Goal: Information Seeking & Learning: Learn about a topic

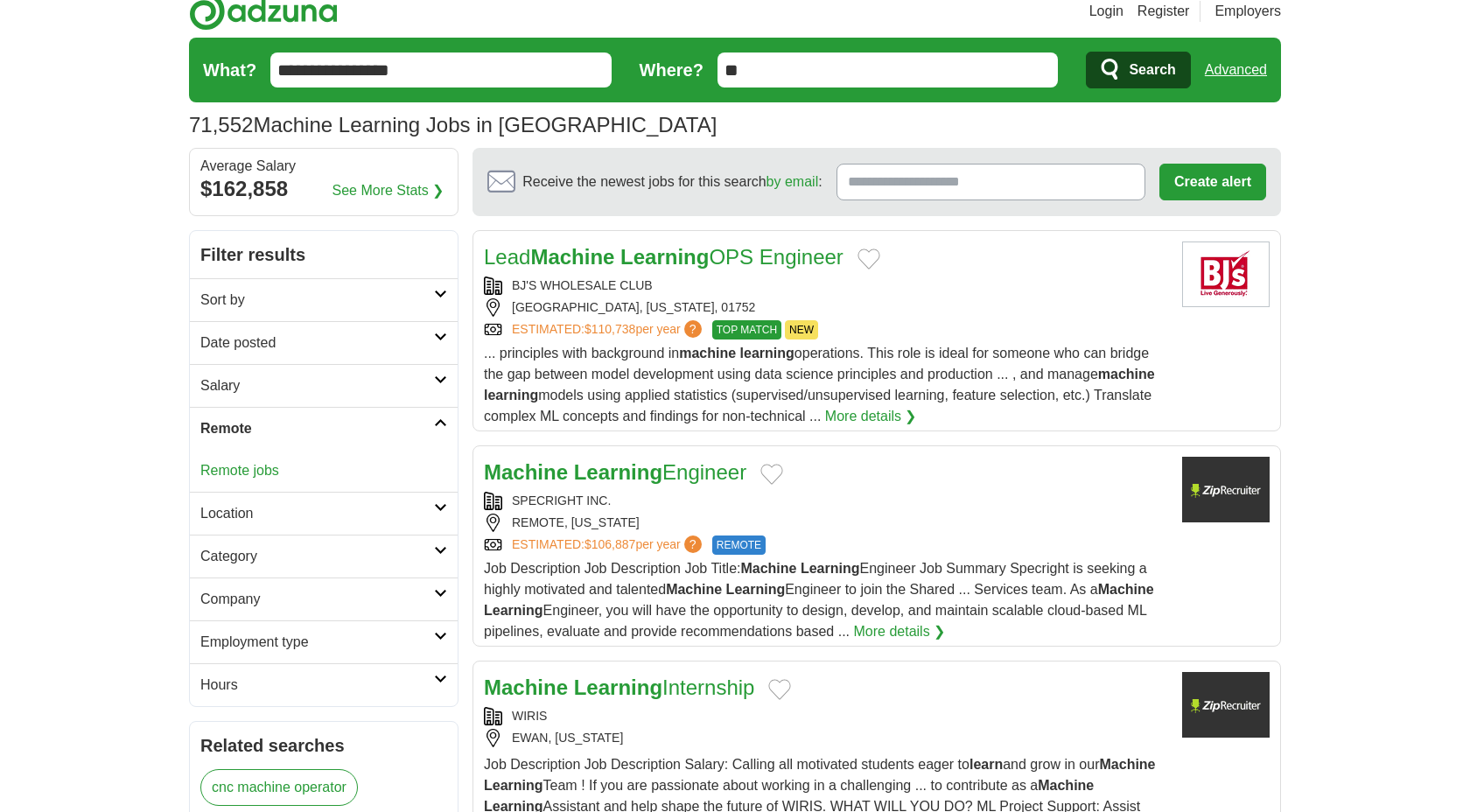
click at [242, 472] on link "Remote jobs" at bounding box center [240, 470] width 79 height 15
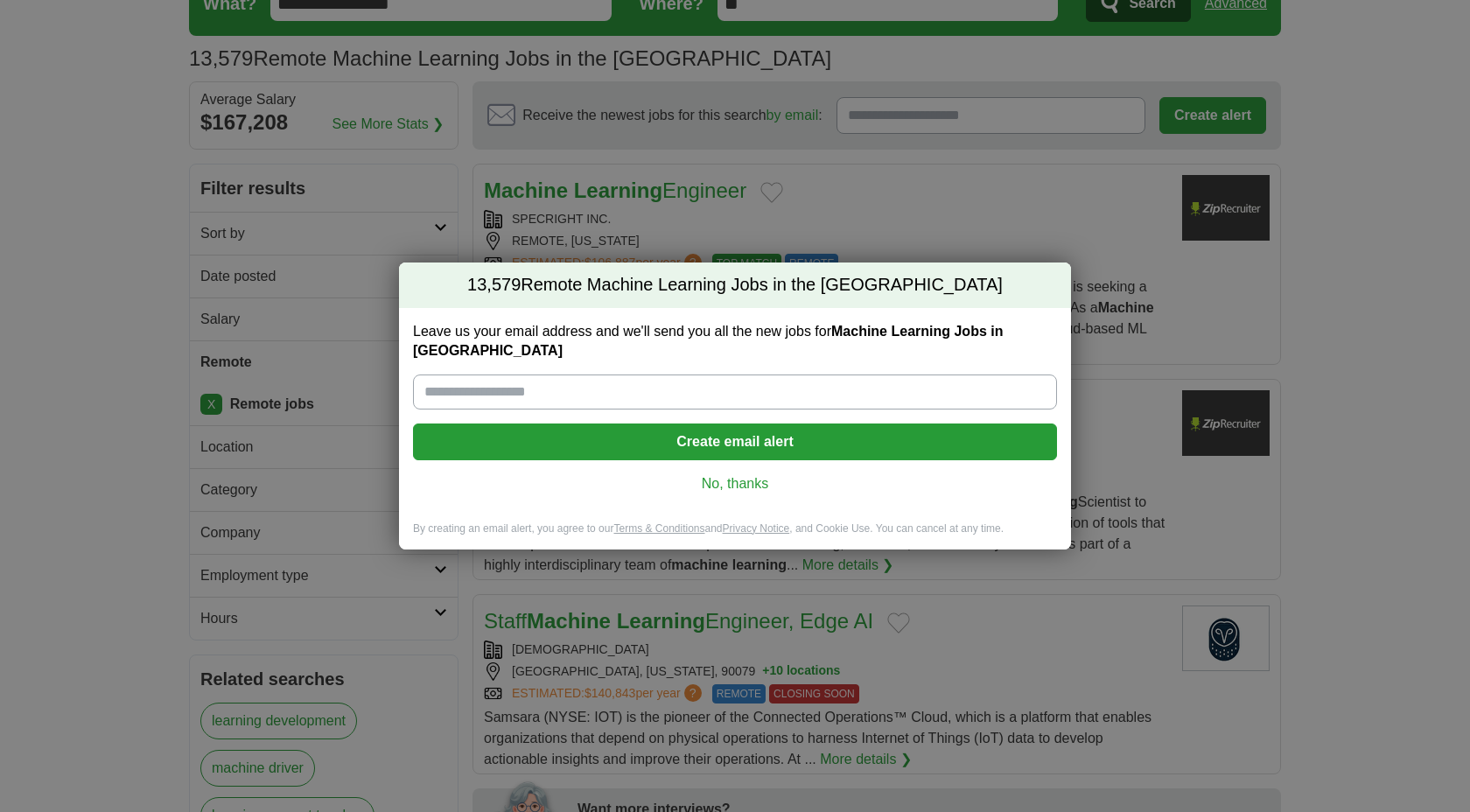
click at [294, 288] on div "13,579 Remote Machine Learning Jobs in the US Leave us your email address and w…" at bounding box center [735, 406] width 1470 height 812
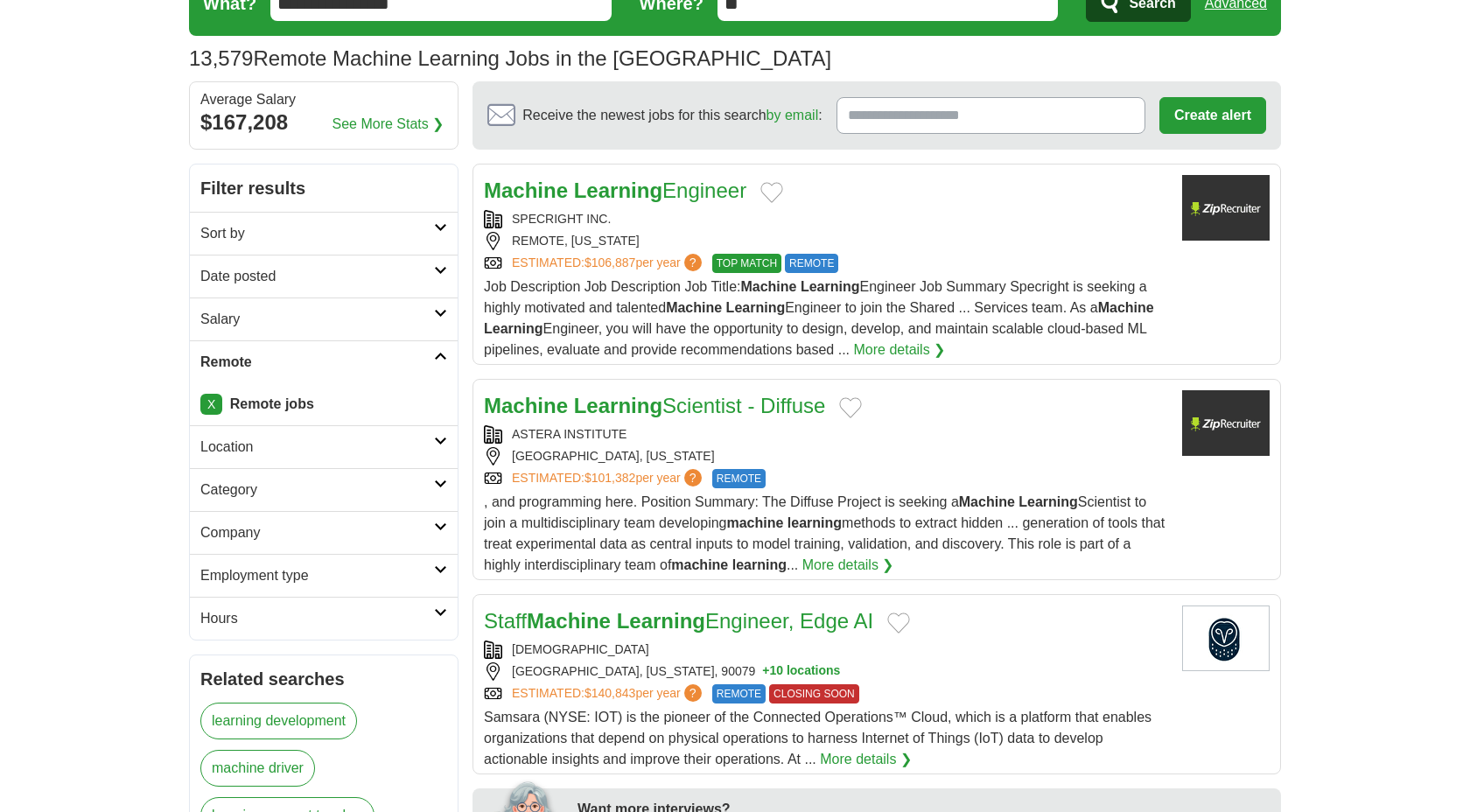
click at [420, 281] on h2 "Date posted" at bounding box center [317, 276] width 234 height 21
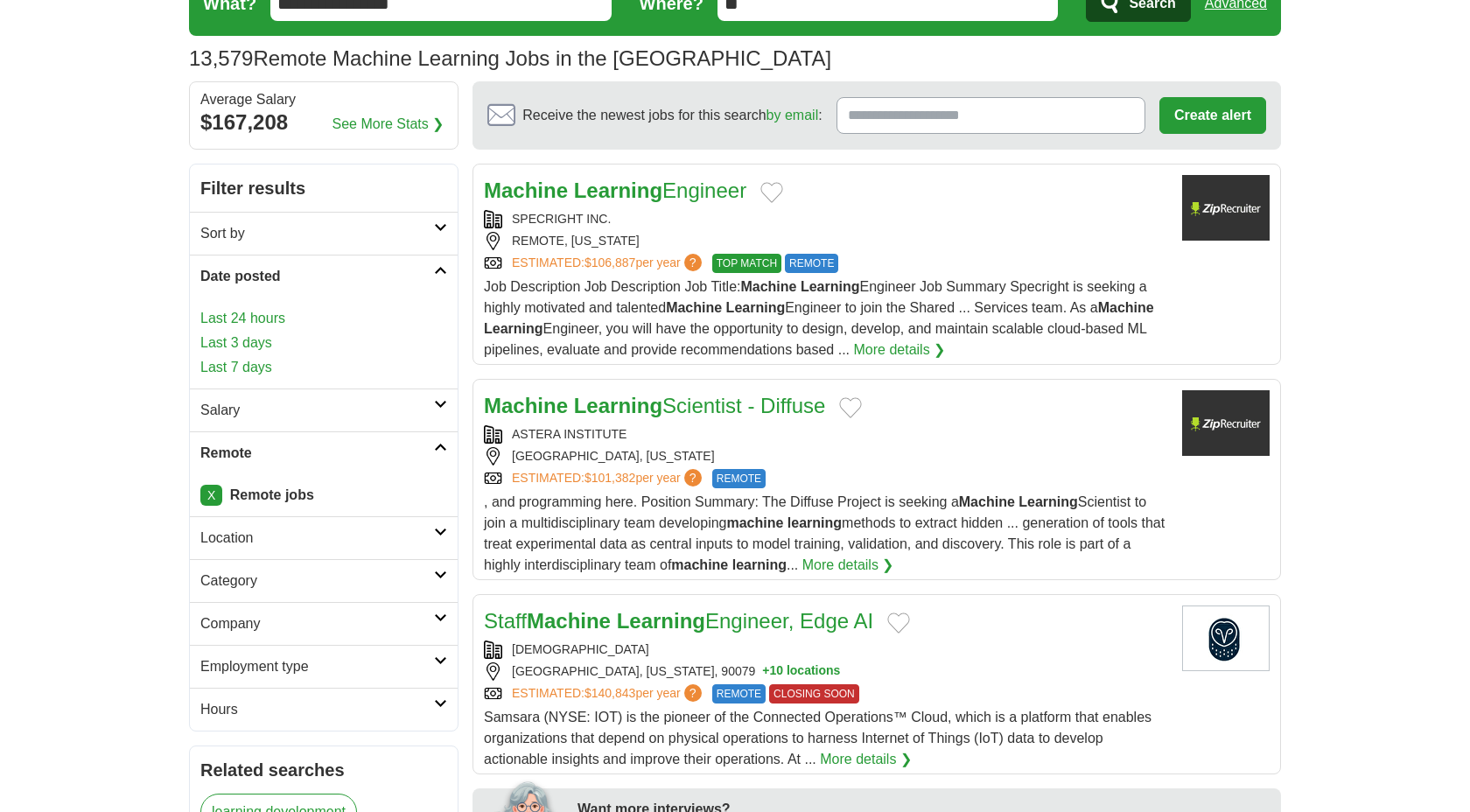
click at [228, 317] on link "Last 24 hours" at bounding box center [324, 318] width 247 height 21
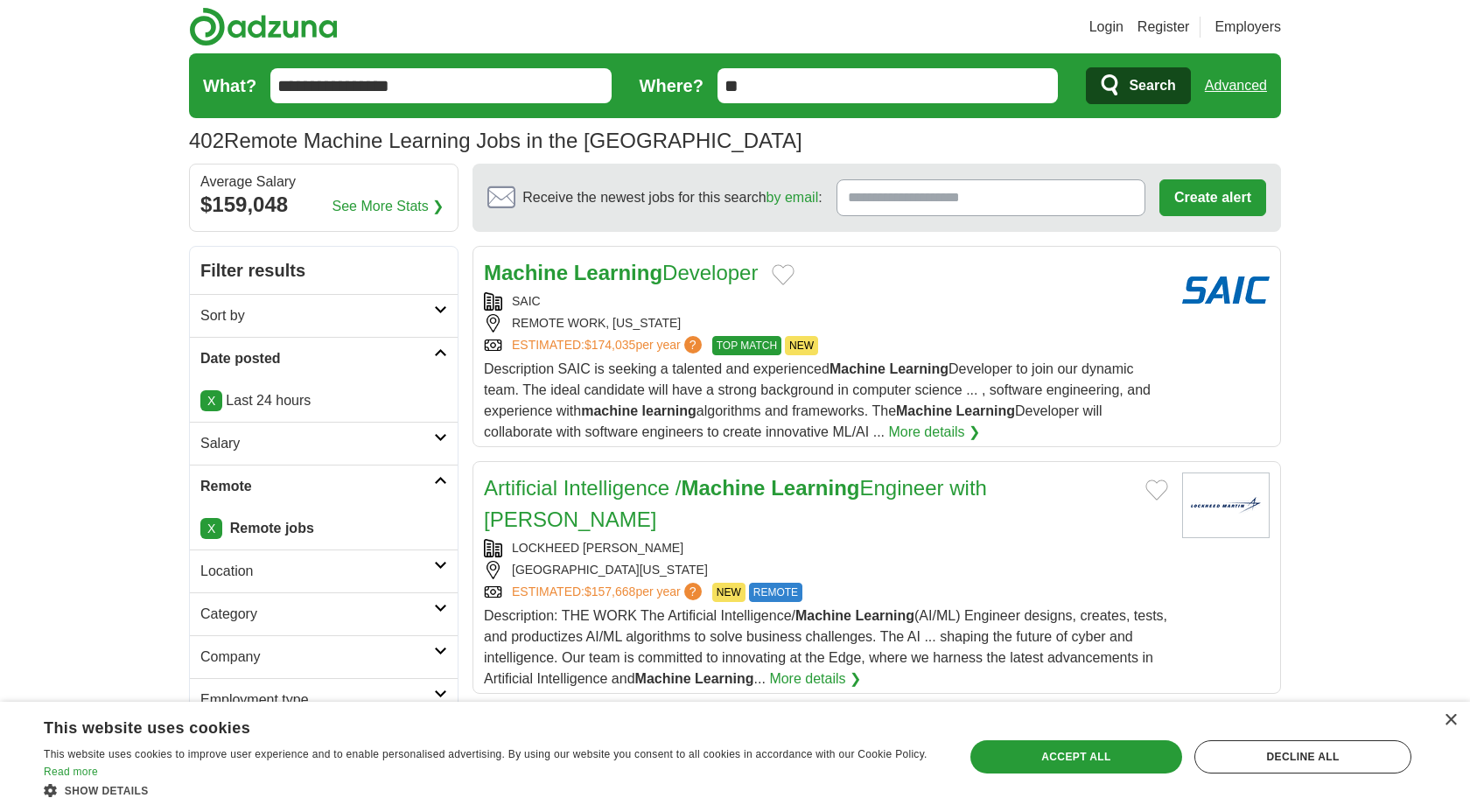
click at [629, 268] on strong "Learning" at bounding box center [618, 272] width 88 height 24
